Goal: Information Seeking & Learning: Check status

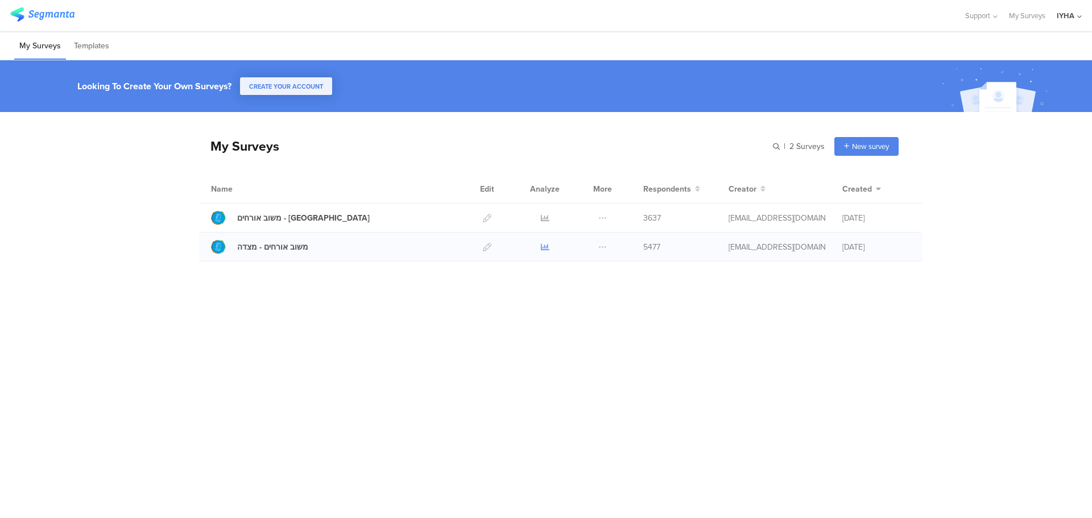
click at [542, 246] on icon at bounding box center [545, 247] width 9 height 9
click at [543, 217] on icon at bounding box center [545, 218] width 9 height 9
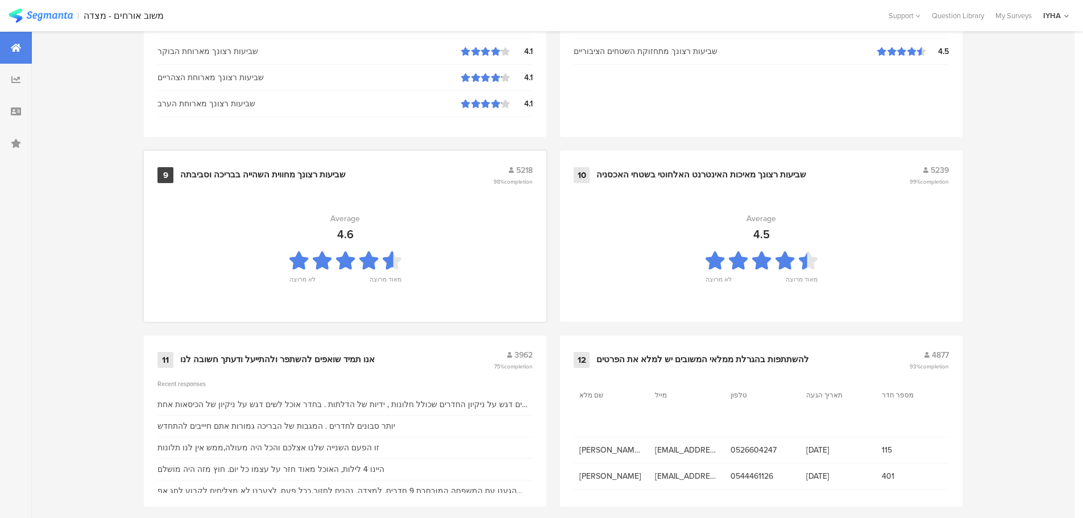
scroll to position [1150, 0]
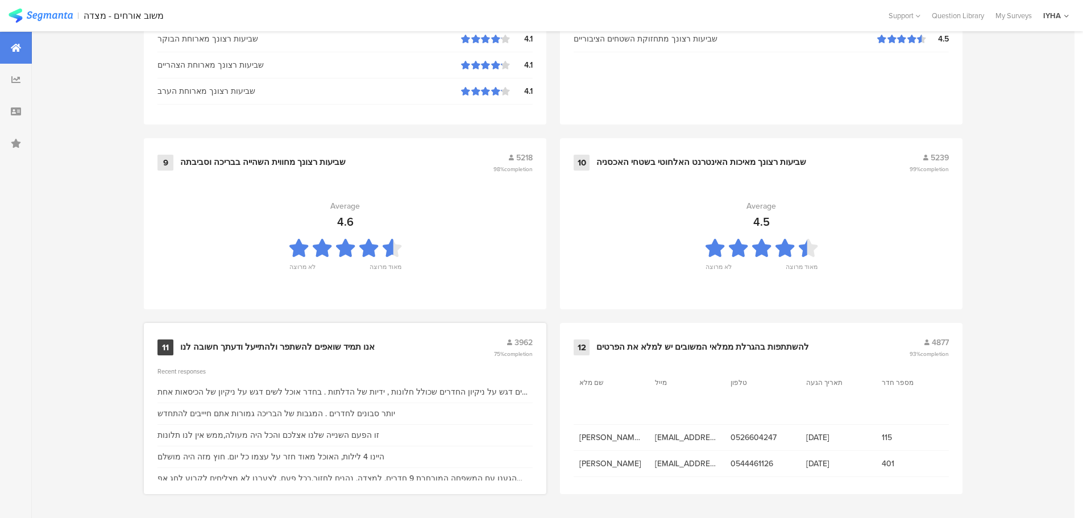
click at [351, 345] on div "אנו תמיד שואפים להשתפר ולהתייעל ודעתך חשובה לנו" at bounding box center [277, 347] width 195 height 11
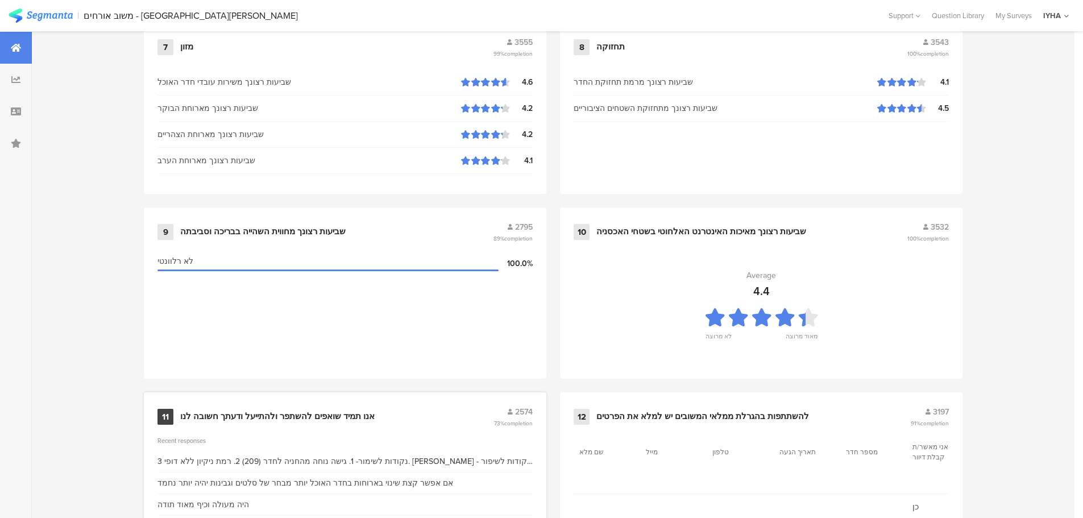
scroll to position [1150, 0]
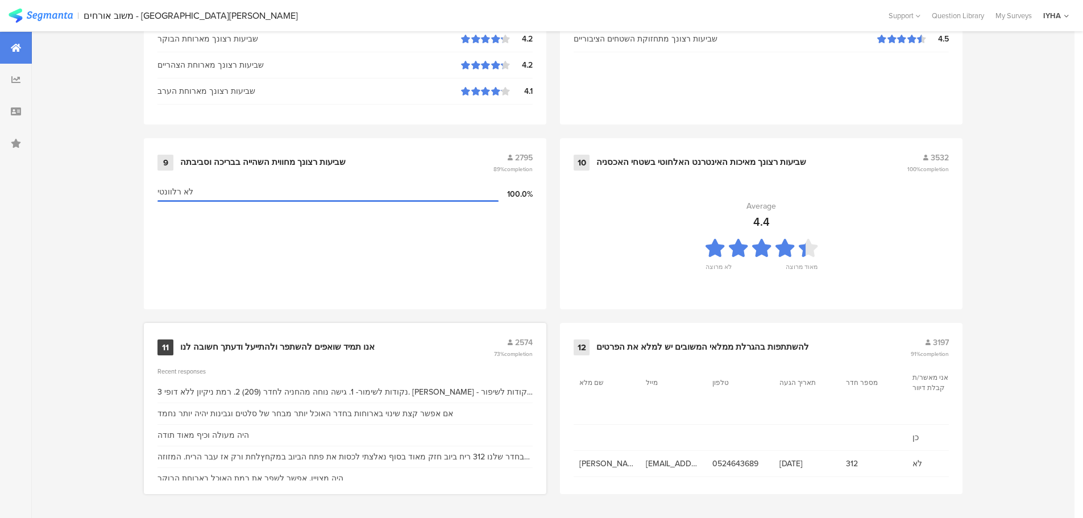
click at [329, 342] on div "אנו תמיד שואפים להשתפר ולהתייעל ודעתך חשובה לנו" at bounding box center [277, 347] width 195 height 11
